Goal: Task Accomplishment & Management: Use online tool/utility

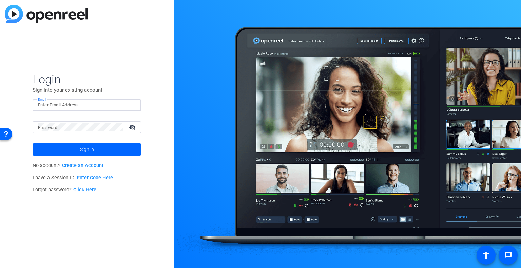
click at [66, 108] on input "Email" at bounding box center [87, 105] width 98 height 8
type input "kristin.stephenson@capitalone.com"
click at [82, 148] on span "Sign in" at bounding box center [87, 149] width 14 height 17
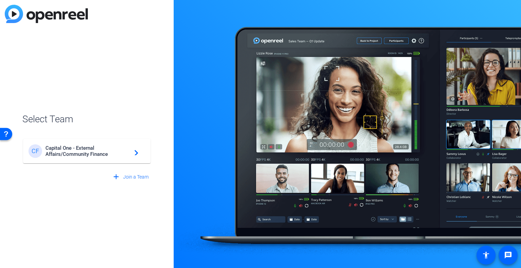
click at [77, 149] on span "Capital One - External Affairs/Community Finance" at bounding box center [87, 151] width 85 height 12
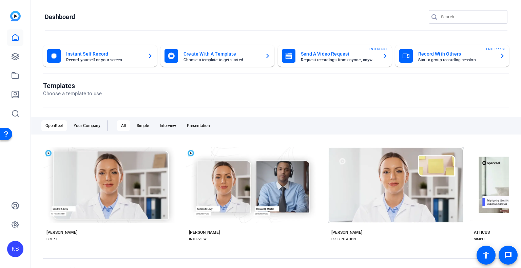
click at [96, 129] on div "Your Company" at bounding box center [87, 125] width 35 height 11
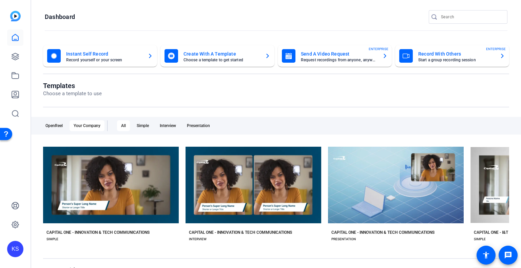
click at [60, 191] on mat-icon "play_arrow" at bounding box center [58, 192] width 8 height 8
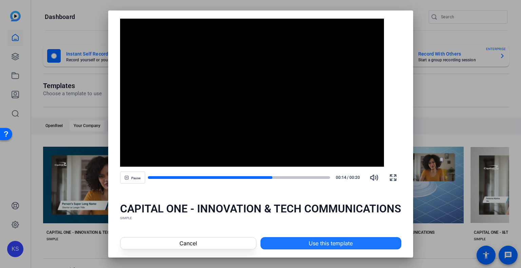
click at [316, 241] on span "Use this template" at bounding box center [331, 243] width 44 height 8
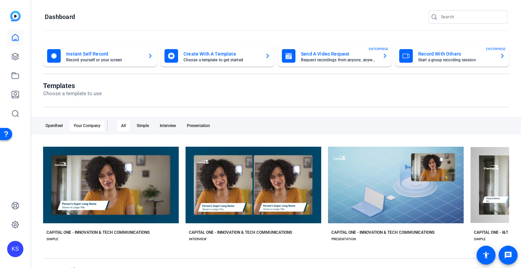
click at [358, 55] on mat-card-title "Send A Video Request" at bounding box center [339, 54] width 76 height 8
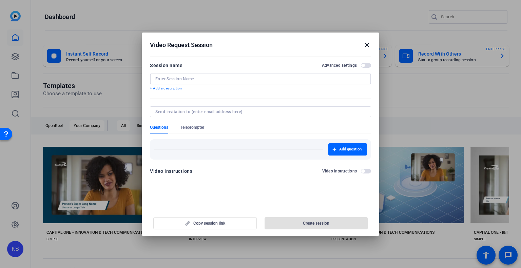
click at [206, 78] on input at bounding box center [260, 78] width 210 height 5
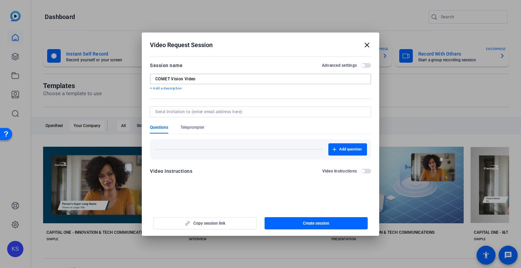
type input "COMET Vision Video"
click at [209, 111] on input at bounding box center [259, 111] width 208 height 5
paste input "christopher.dickersin-prokopp@capitalone.com"
type input "christopher.dickersin-prokopp@capitalone.com"
click at [248, 181] on mat-dialog-content "Session name Advanced settings COMET Vision Video + Add a description Questions…" at bounding box center [260, 121] width 237 height 132
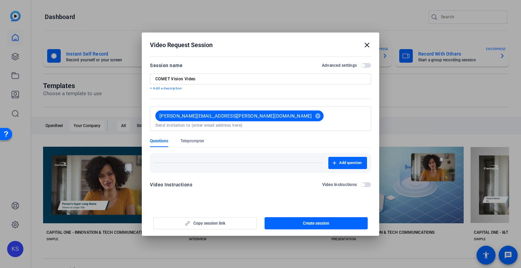
click at [180, 92] on form "Session name Advanced settings COMET Vision Video + Add a description christoph…" at bounding box center [260, 127] width 221 height 132
click at [182, 88] on p "+ Add a description" at bounding box center [260, 88] width 221 height 5
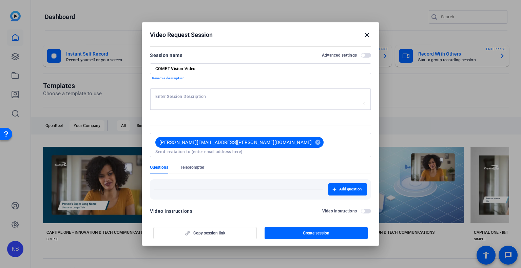
click at [176, 103] on textarea at bounding box center [260, 99] width 210 height 11
type textarea "Please keep the content of this video between 1-2 minutes in length. If you mak…"
click at [350, 187] on span "Add question" at bounding box center [350, 189] width 22 height 5
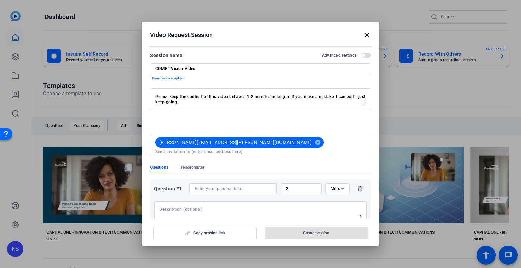
click at [218, 207] on textarea at bounding box center [260, 212] width 202 height 11
click at [263, 186] on input at bounding box center [233, 188] width 77 height 5
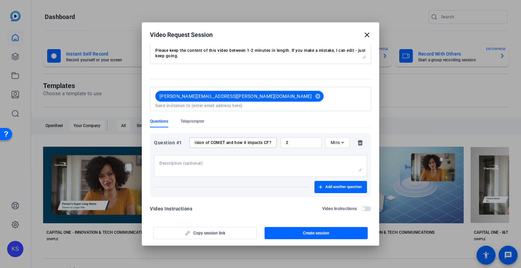
scroll to position [0, 56]
type input "Can you please share your vision of COMET and how it impacts CF?"
click at [207, 233] on div "Copy session link Create session" at bounding box center [260, 230] width 221 height 17
click at [244, 212] on mat-dialog-content "Session name Advanced settings COMET Vision Video - Remove description Please k…" at bounding box center [260, 131] width 237 height 174
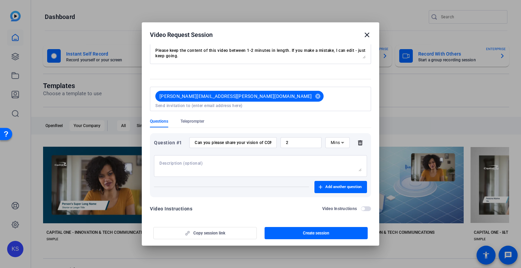
click at [194, 233] on div "Copy session link Create session" at bounding box center [260, 230] width 221 height 17
drag, startPoint x: 190, startPoint y: 235, endPoint x: 271, endPoint y: 233, distance: 81.1
click at [190, 235] on div "Copy session link Create session" at bounding box center [260, 230] width 221 height 17
click at [310, 234] on span "Create session" at bounding box center [316, 233] width 26 height 5
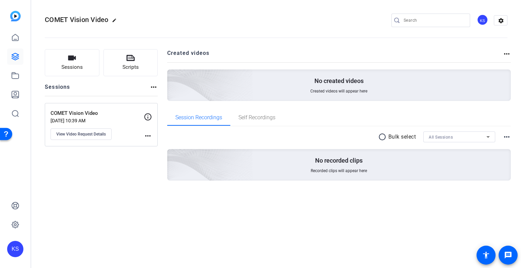
click at [147, 133] on mat-icon "more_horiz" at bounding box center [148, 136] width 8 height 8
click at [104, 152] on div at bounding box center [260, 134] width 521 height 268
click at [88, 135] on span "View Video Request Details" at bounding box center [81, 134] width 50 height 5
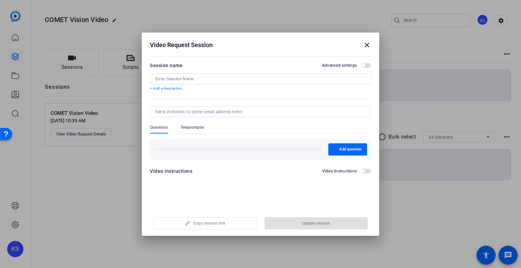
type input "COMET Vision Video"
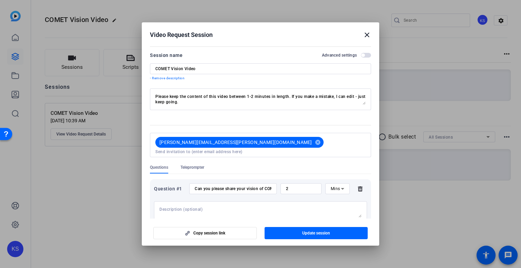
click at [209, 234] on span "Copy session link" at bounding box center [209, 233] width 32 height 5
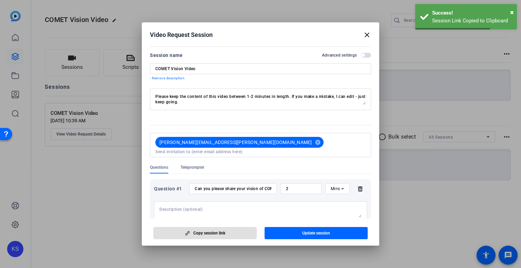
click at [367, 34] on mat-icon "close" at bounding box center [367, 35] width 8 height 8
